Goal: Task Accomplishment & Management: Manage account settings

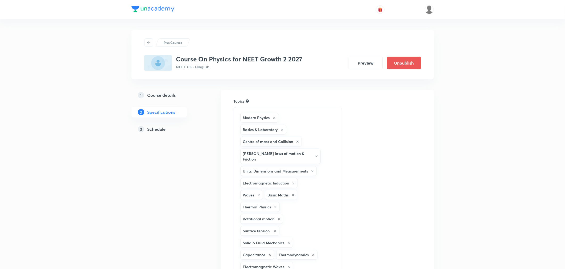
click at [151, 129] on h5 "Schedule" at bounding box center [157, 129] width 18 height 6
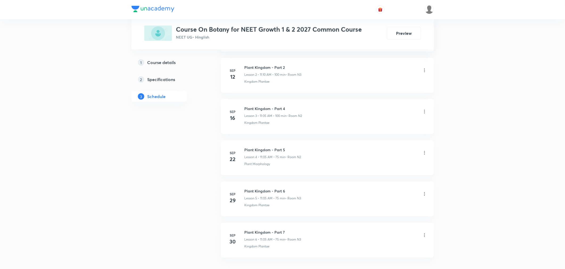
scroll to position [405, 0]
drag, startPoint x: 246, startPoint y: 194, endPoint x: 268, endPoint y: 194, distance: 22.4
click at [268, 194] on h6 "Plant Kingdom - Part 7" at bounding box center [273, 194] width 57 height 6
drag, startPoint x: 244, startPoint y: 191, endPoint x: 292, endPoint y: 192, distance: 47.4
click at [292, 192] on h6 "Plant Kingdom - Part 7" at bounding box center [273, 194] width 57 height 6
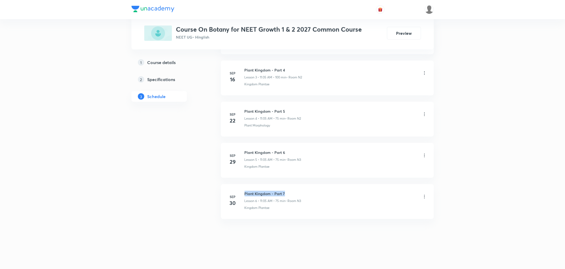
copy h6 "Plant Kingdom - Part 7"
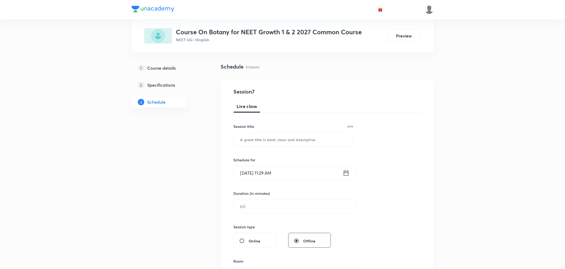
scroll to position [0, 0]
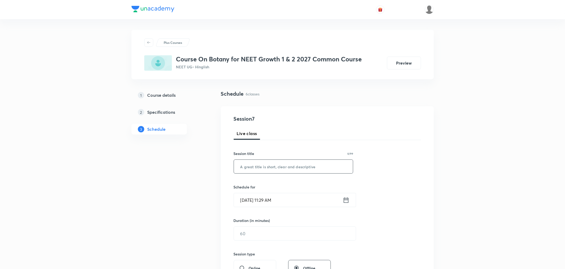
click at [272, 172] on input "text" at bounding box center [293, 167] width 119 height 14
paste input "Plant Kingdom - Part 7"
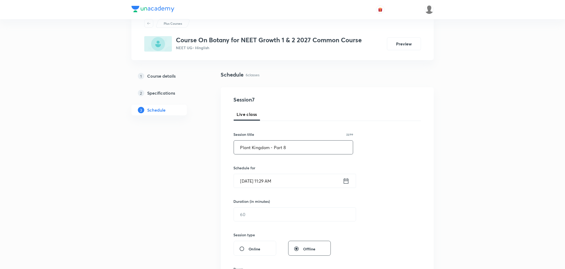
scroll to position [30, 0]
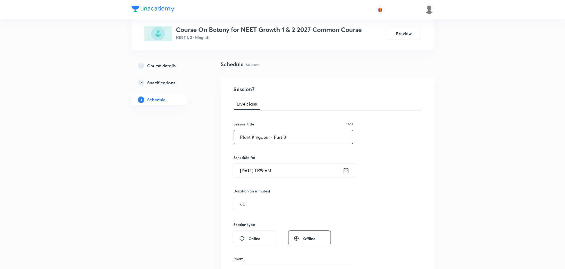
type input "Plant Kingdom - Part 8"
click at [301, 169] on input "[DATE] 11:29 AM" at bounding box center [288, 171] width 109 height 14
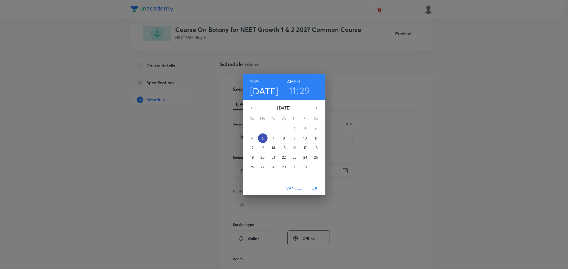
click at [263, 139] on p "6" at bounding box center [262, 138] width 2 height 5
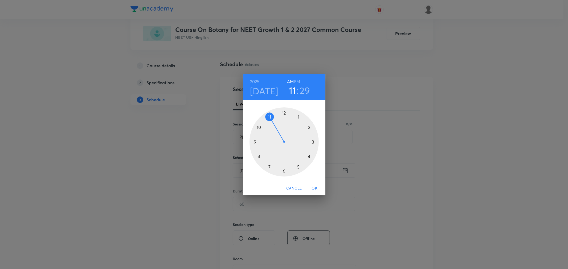
click at [271, 117] on div at bounding box center [283, 142] width 69 height 69
click at [269, 167] on div at bounding box center [283, 142] width 69 height 69
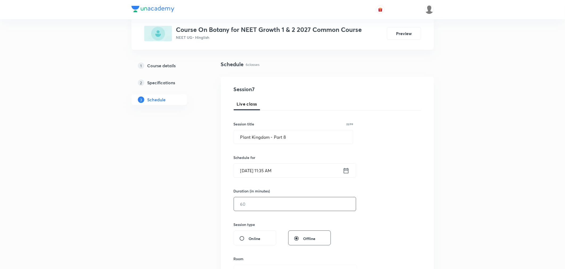
click at [263, 199] on input "text" at bounding box center [295, 205] width 122 height 14
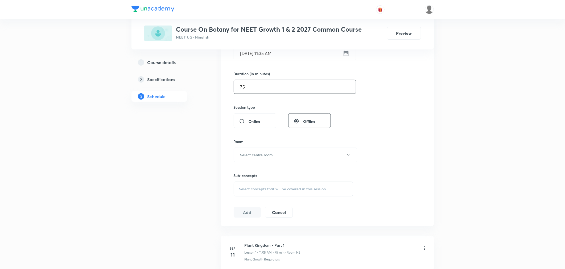
scroll to position [148, 0]
type input "75"
click at [258, 157] on button "Select centre room" at bounding box center [296, 154] width 124 height 15
click at [240, 191] on span "N3" at bounding box center [294, 192] width 117 height 6
click at [262, 189] on span "Select concepts that wil be covered in this session" at bounding box center [282, 188] width 87 height 4
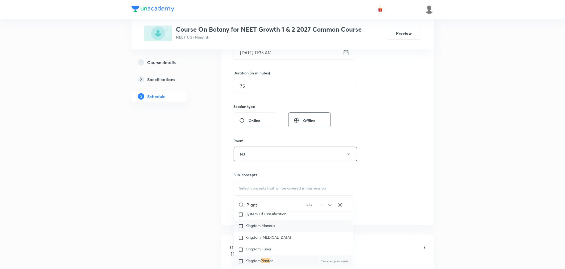
scroll to position [143, 0]
type input "Plant"
click at [264, 249] on mark "Plant" at bounding box center [265, 250] width 9 height 5
checkbox input "true"
click at [386, 179] on div "Session 7 Live class Session title 22/99 Plant Kingdom - Part 8 ​ Schedule for …" at bounding box center [327, 95] width 187 height 256
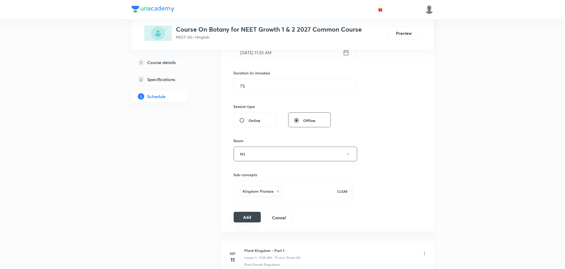
click at [253, 218] on button "Add" at bounding box center [247, 217] width 27 height 11
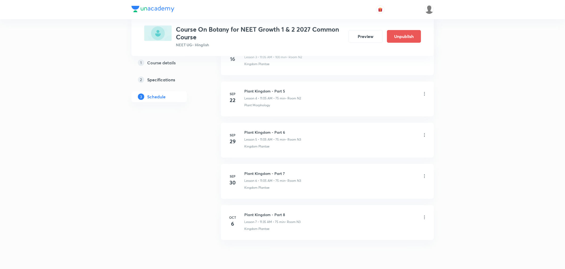
scroll to position [208, 0]
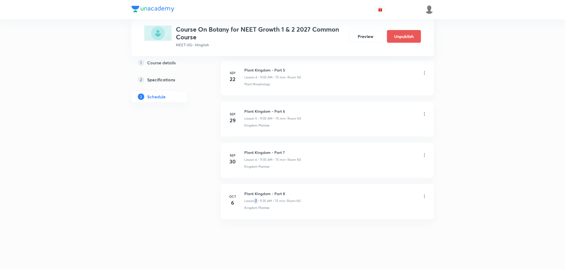
drag, startPoint x: 257, startPoint y: 198, endPoint x: 254, endPoint y: 197, distance: 2.8
click at [254, 197] on div "Plant Kingdom - Part 8 Lesson 7 • 11:35 AM • 75 min • Room N3" at bounding box center [273, 197] width 56 height 13
click at [117, 179] on div "Plus Courses Course On Botany for NEET Growth 1 & 2 2027 Common Course NEET UG …" at bounding box center [282, 31] width 565 height 478
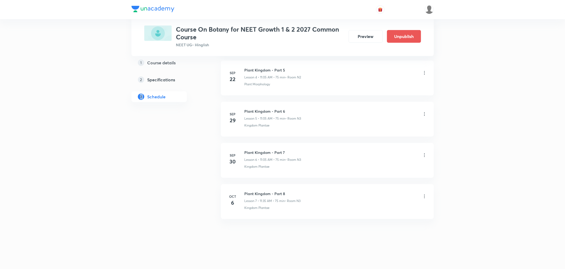
click at [117, 179] on div "Plus Courses Course On Botany for NEET Growth 1 & 2 2027 Common Course NEET UG …" at bounding box center [282, 31] width 565 height 478
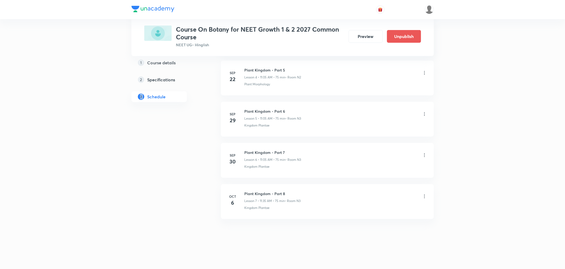
click at [117, 179] on div "Plus Courses Course On Botany for NEET Growth 1 & 2 2027 Common Course NEET UG …" at bounding box center [282, 31] width 565 height 478
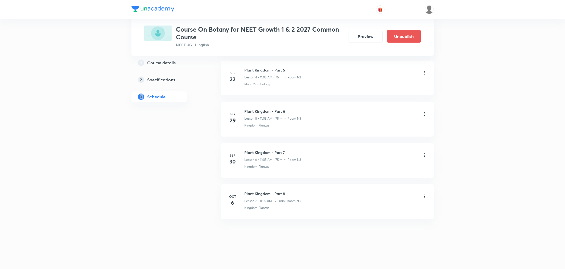
click at [117, 179] on div "Plus Courses Course On Botany for NEET Growth 1 & 2 2027 Common Course NEET UG …" at bounding box center [282, 31] width 565 height 478
click at [121, 183] on div "Plus Courses Course On Botany for NEET Growth 1 & 2 2027 Common Course NEET UG …" at bounding box center [282, 31] width 565 height 478
click at [163, 9] on img at bounding box center [153, 9] width 43 height 6
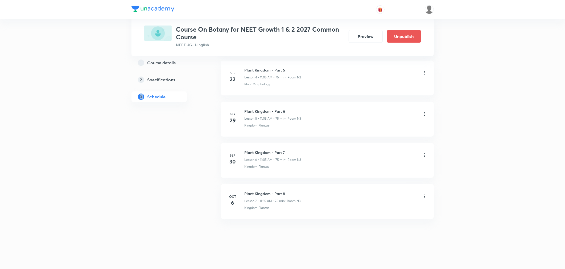
click at [163, 9] on img at bounding box center [153, 9] width 43 height 6
